Goal: Task Accomplishment & Management: Manage account settings

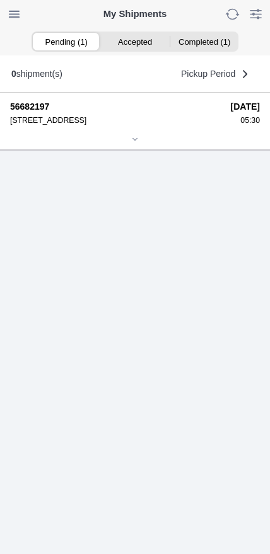
click at [136, 143] on icon at bounding box center [135, 140] width 8 height 8
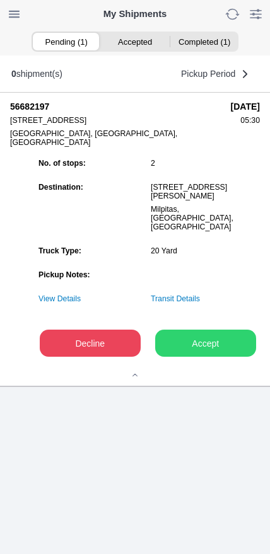
click at [0, 0] on slot "Accept" at bounding box center [0, 0] width 0 height 0
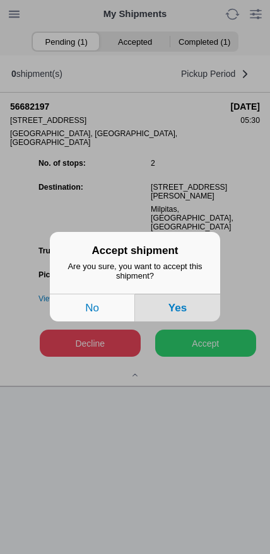
click at [197, 300] on button "Yes" at bounding box center [177, 308] width 85 height 28
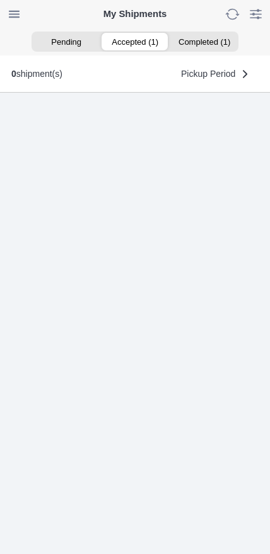
click at [141, 40] on ion-segment-button "Accepted (1)" at bounding box center [134, 42] width 69 height 18
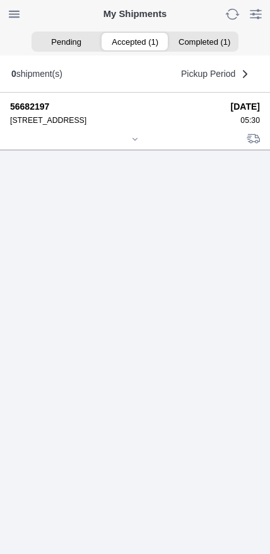
click at [135, 143] on icon at bounding box center [135, 140] width 8 height 8
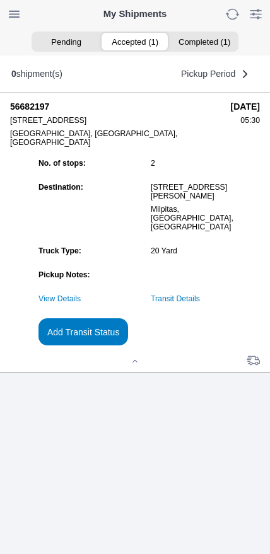
click at [0, 0] on slot "Add Transit Status" at bounding box center [0, 0] width 0 height 0
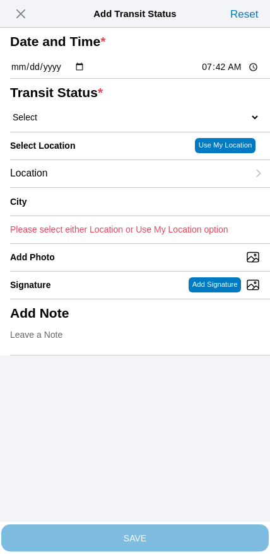
click at [225, 74] on input "07:42" at bounding box center [229, 67] width 59 height 13
type input "05:30"
click at [70, 123] on select "Select Arrive at Drop Off Arrive at Pickup Break Start Break Stop Depart Drop O…" at bounding box center [135, 117] width 250 height 11
select select "ARVPULOC"
click at [104, 187] on div "Location" at bounding box center [129, 173] width 238 height 27
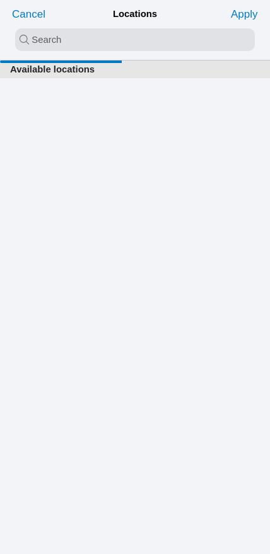
click at [120, 38] on input "search text" at bounding box center [135, 39] width 240 height 23
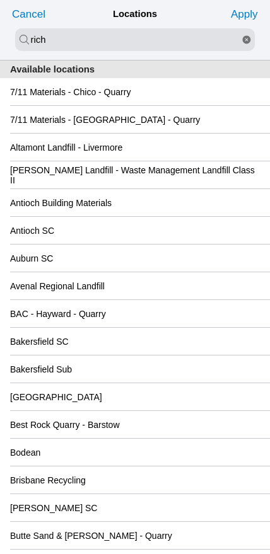
type input "rich"
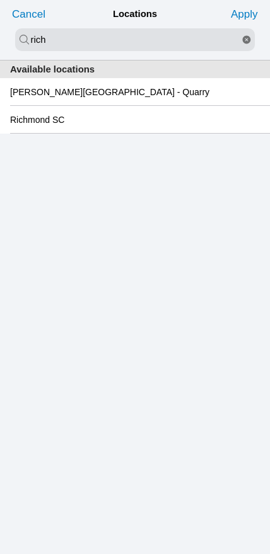
click at [0, 0] on slot "Richmond SC" at bounding box center [0, 0] width 0 height 0
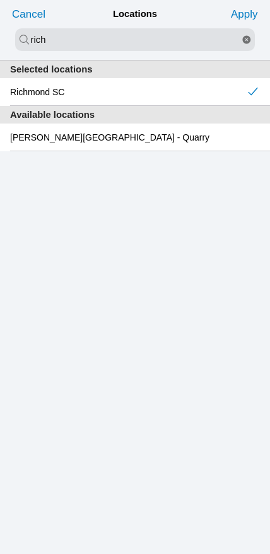
click at [0, 0] on slot "Apply" at bounding box center [0, 0] width 0 height 0
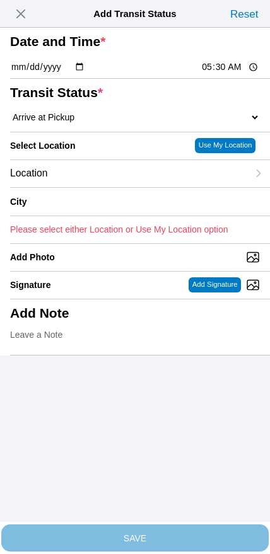
type input "[GEOGRAPHIC_DATA]"
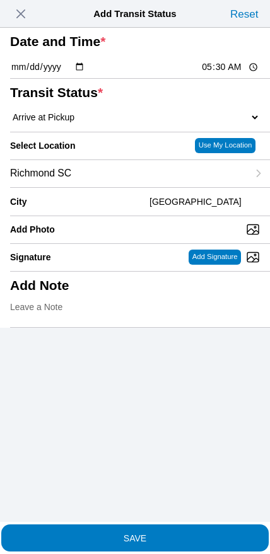
click at [0, 0] on slot "SAVE" at bounding box center [0, 0] width 0 height 0
